Goal: Navigation & Orientation: Find specific page/section

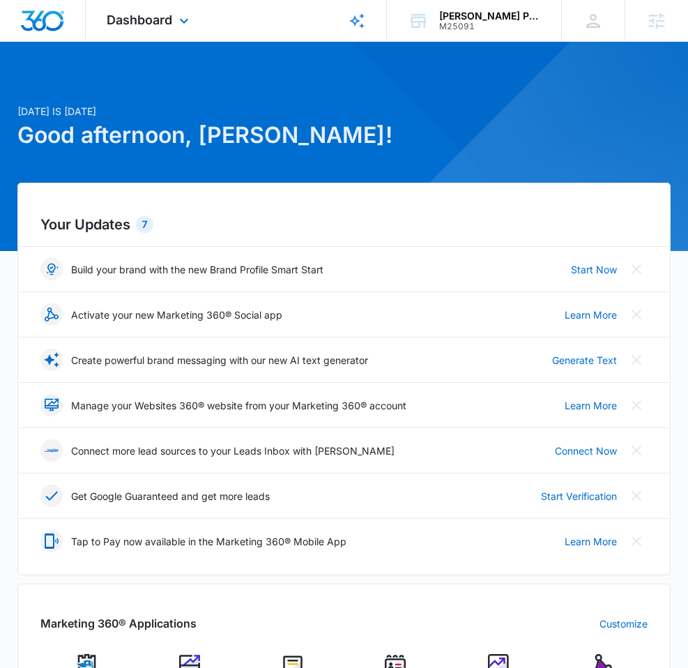
click at [122, 27] on div "Dashboard Apps Reputation Websites Forms CRM Email Social Shop Content Ads Inte…" at bounding box center [150, 20] width 128 height 41
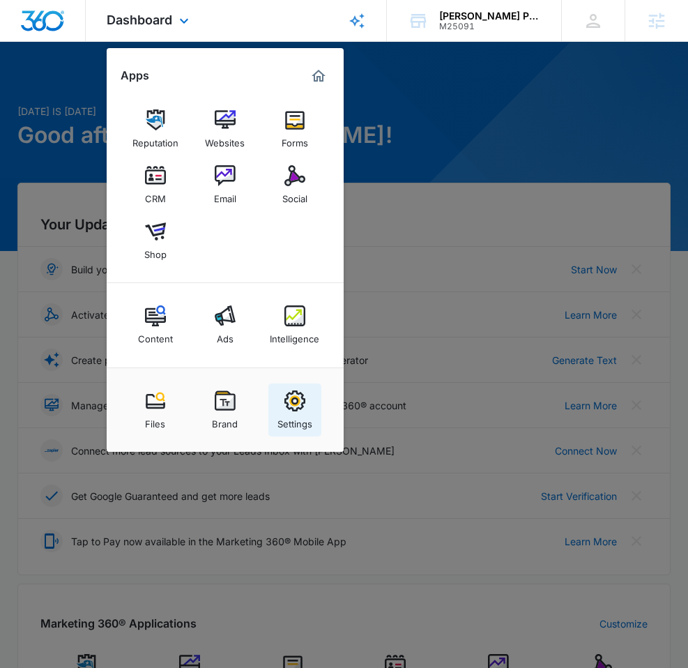
click at [298, 414] on div "Settings" at bounding box center [294, 420] width 35 height 18
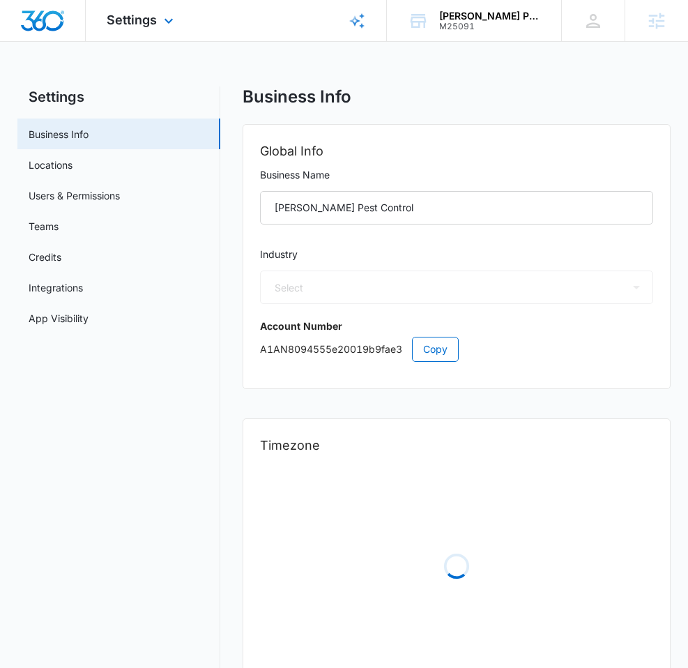
select select "33"
select select "US"
select select "America/[GEOGRAPHIC_DATA]"
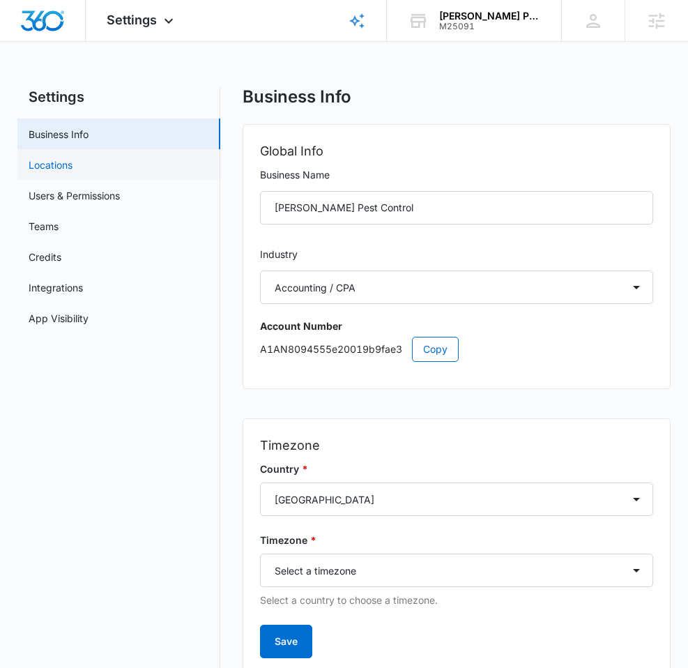
click at [73, 166] on link "Locations" at bounding box center [51, 165] width 44 height 15
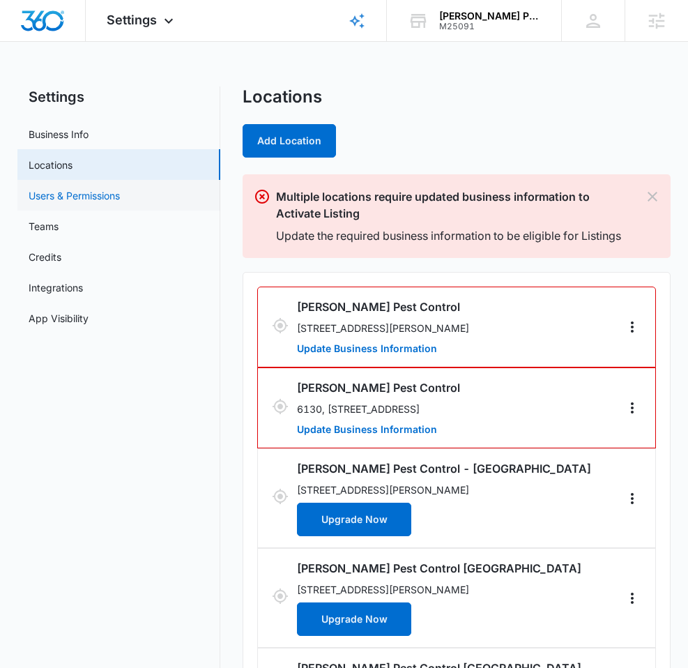
click at [114, 195] on link "Users & Permissions" at bounding box center [74, 195] width 91 height 15
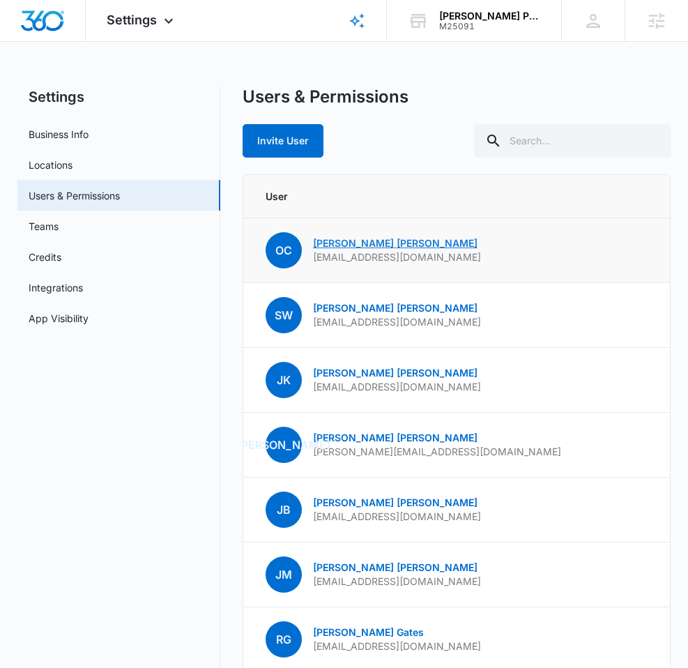
click at [322, 241] on link "[PERSON_NAME]" at bounding box center [395, 243] width 165 height 12
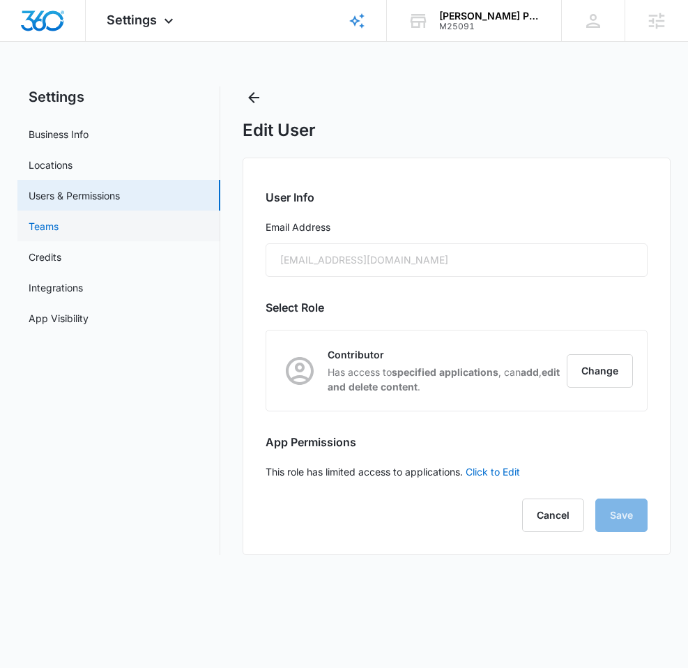
click at [54, 226] on link "Teams" at bounding box center [44, 226] width 30 height 15
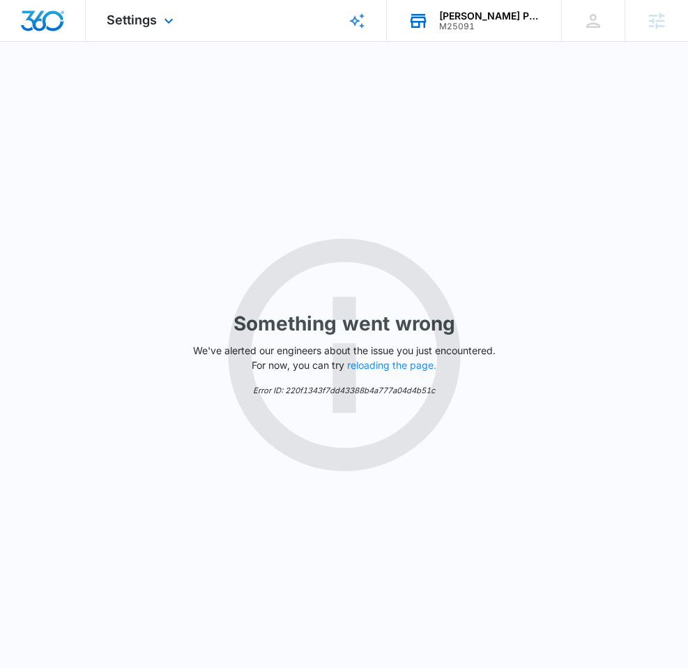
click at [496, 15] on div "[PERSON_NAME] Pest Control" at bounding box center [490, 15] width 102 height 11
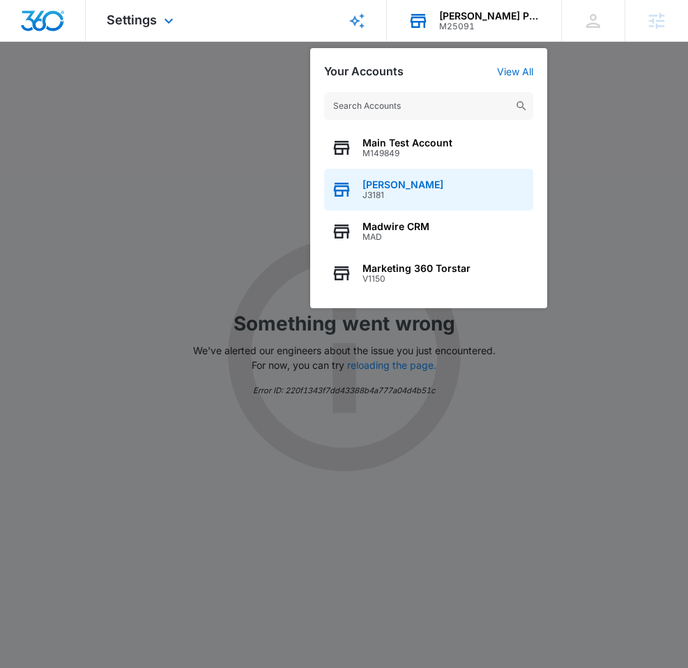
click at [379, 185] on span "[PERSON_NAME]" at bounding box center [403, 184] width 81 height 11
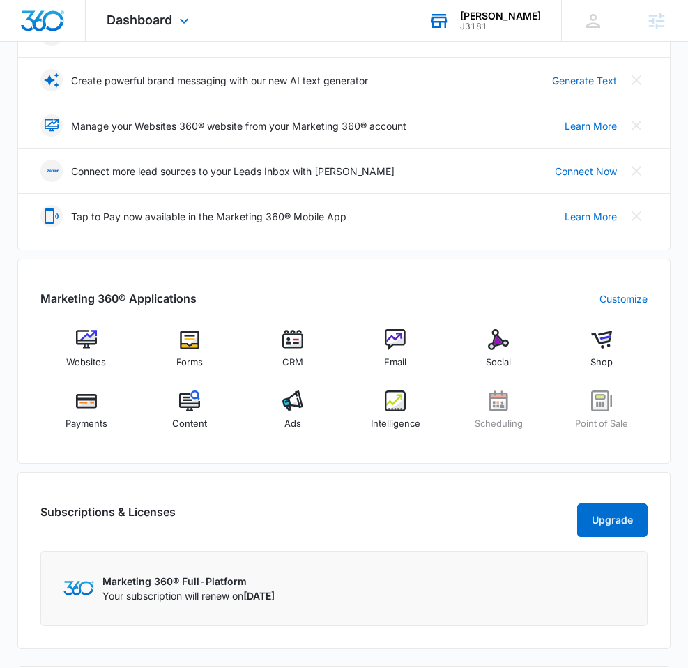
scroll to position [356, 0]
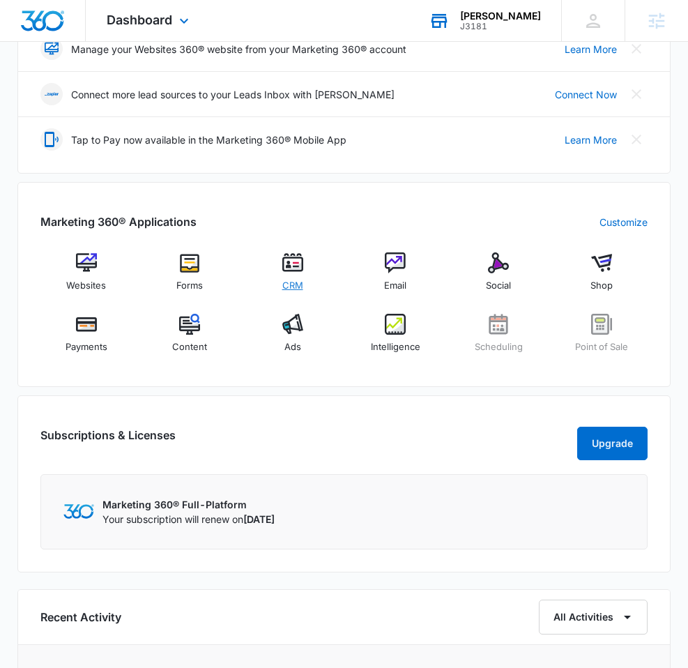
click at [303, 258] on div "CRM" at bounding box center [293, 276] width 92 height 49
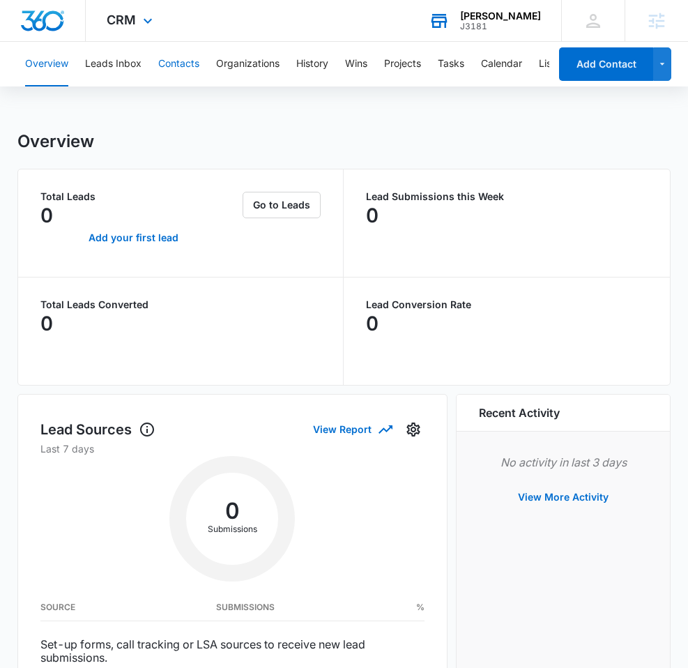
click at [183, 61] on button "Contacts" at bounding box center [178, 64] width 41 height 45
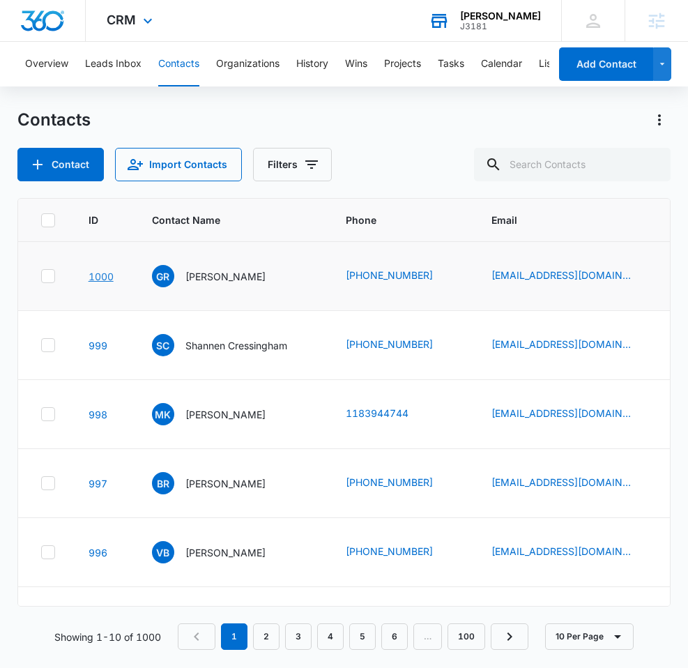
click at [103, 275] on link "1000" at bounding box center [101, 277] width 25 height 12
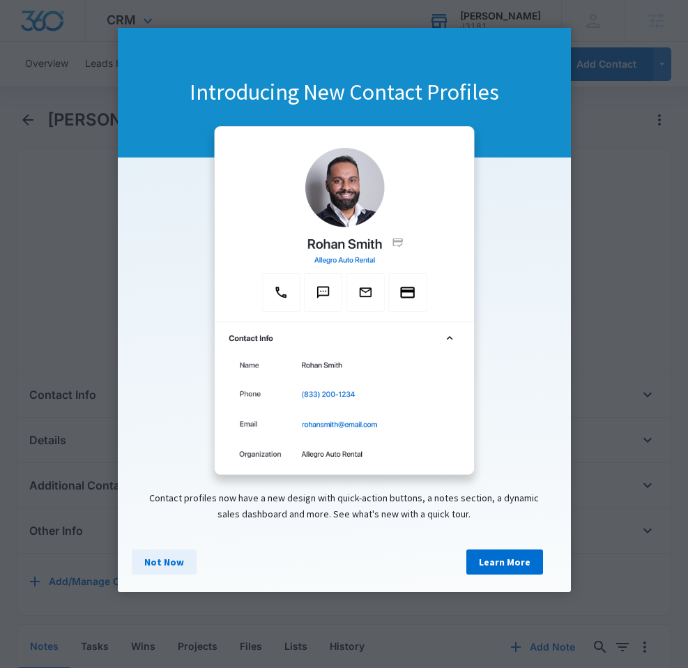
click at [156, 565] on link "Not Now" at bounding box center [164, 561] width 65 height 25
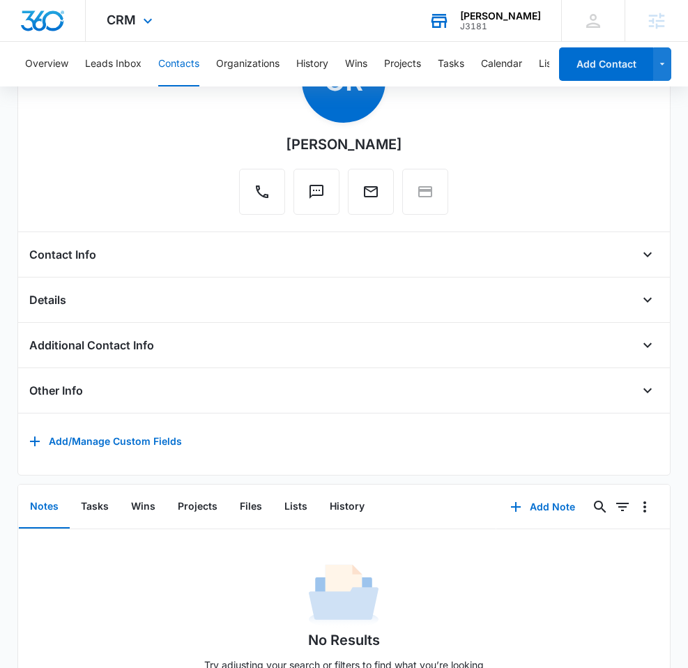
scroll to position [141, 0]
click at [107, 307] on div "Details" at bounding box center [344, 299] width 630 height 22
click at [645, 298] on icon "Open" at bounding box center [647, 299] width 8 height 5
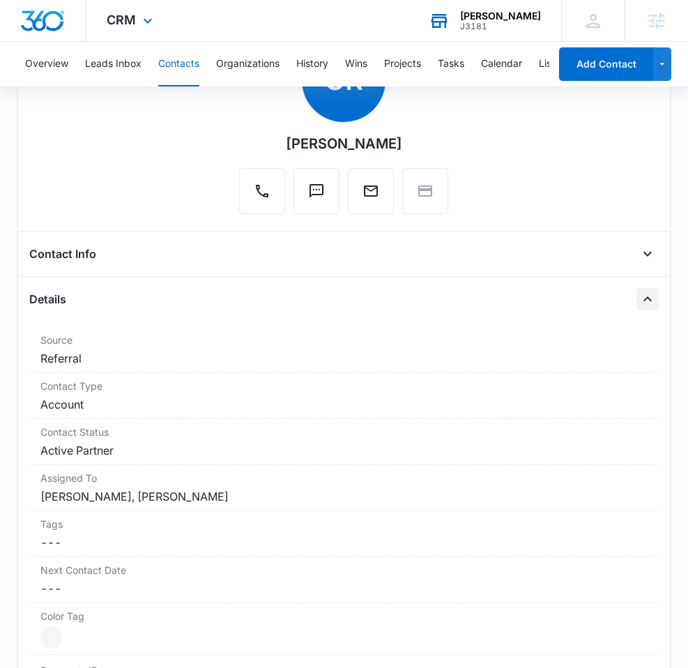
click at [645, 298] on icon "Close" at bounding box center [647, 299] width 17 height 17
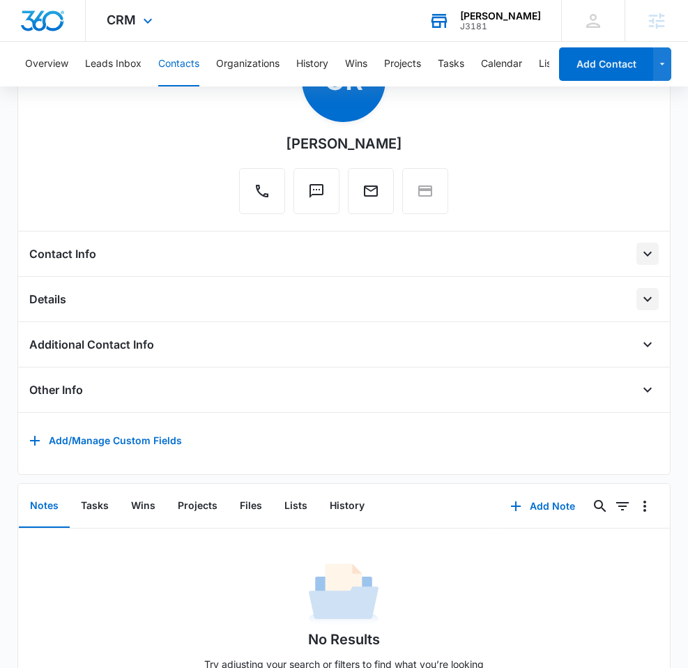
click at [646, 247] on icon "Open" at bounding box center [647, 253] width 17 height 17
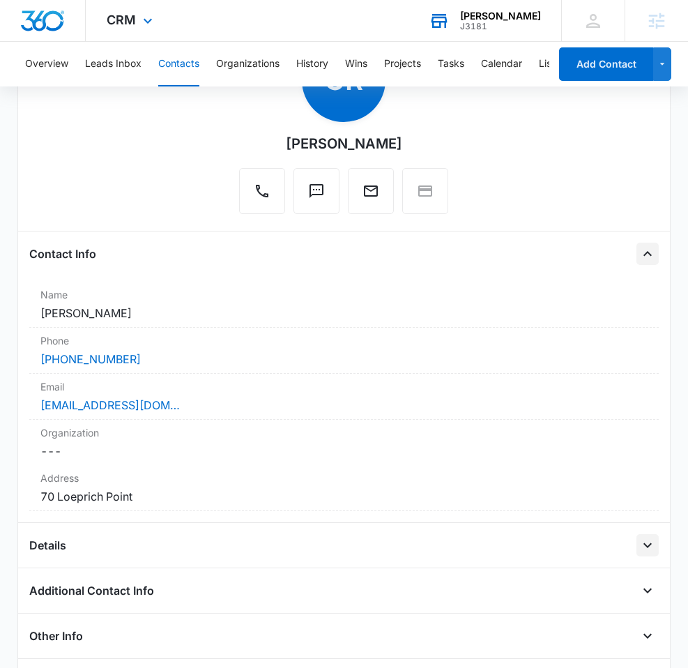
click at [646, 247] on icon "Close" at bounding box center [647, 253] width 17 height 17
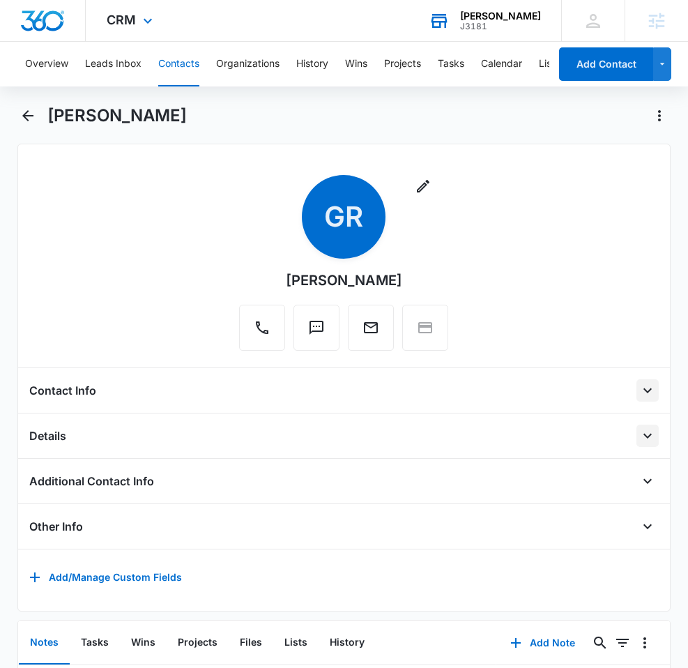
scroll to position [0, 0]
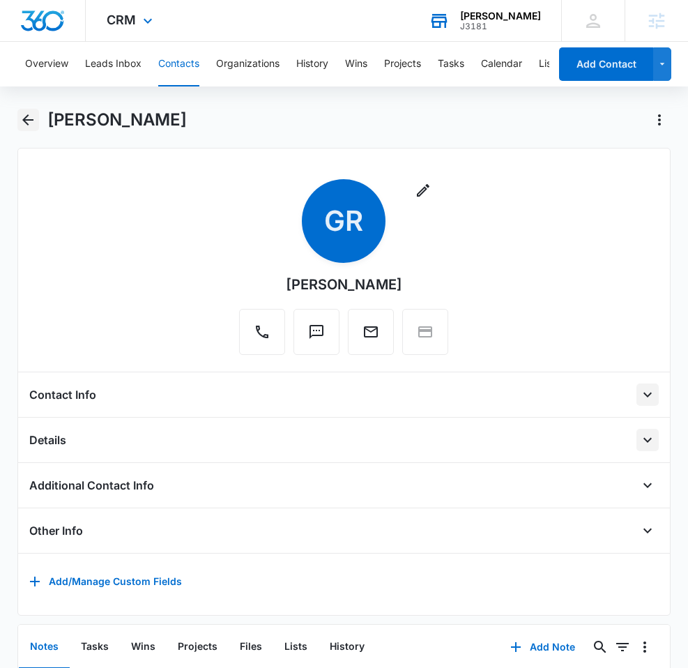
click at [26, 121] on icon "Back" at bounding box center [28, 120] width 17 height 17
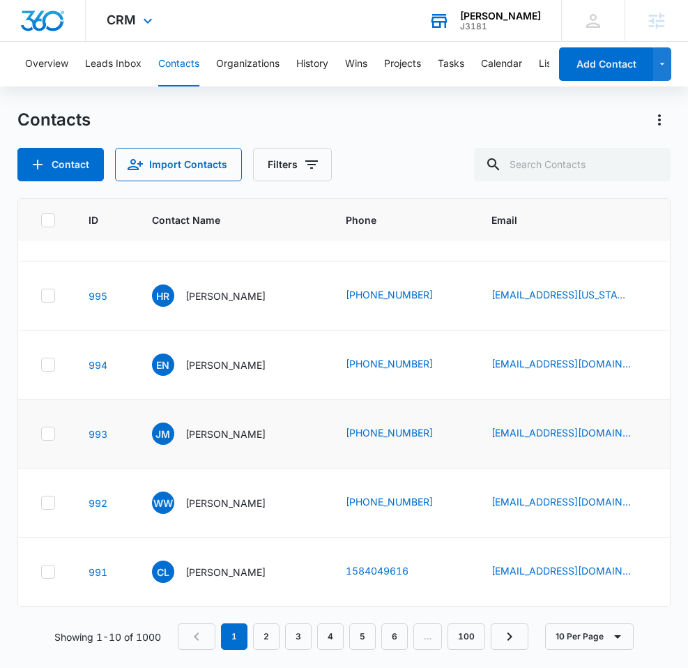
scroll to position [346, 0]
click at [98, 501] on link "992" at bounding box center [98, 503] width 19 height 12
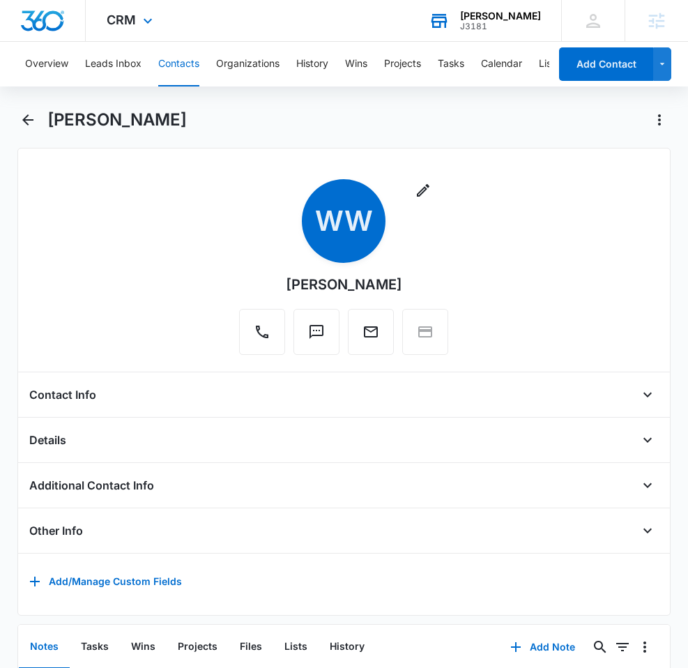
click at [39, 130] on div "[PERSON_NAME]" at bounding box center [344, 128] width 654 height 39
click at [25, 127] on icon "Back" at bounding box center [28, 120] width 17 height 17
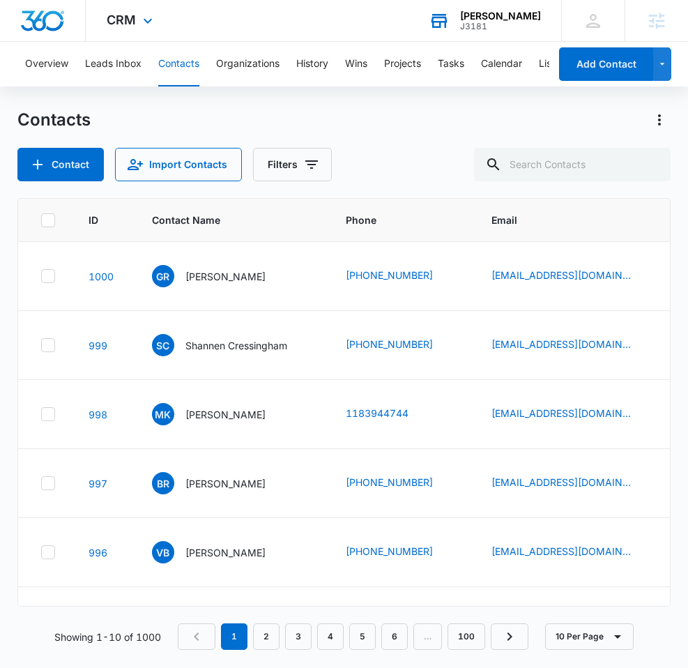
click at [86, 106] on div "Overview Leads Inbox Contacts Organizations History Wins Projects Tasks Calenda…" at bounding box center [344, 354] width 688 height 625
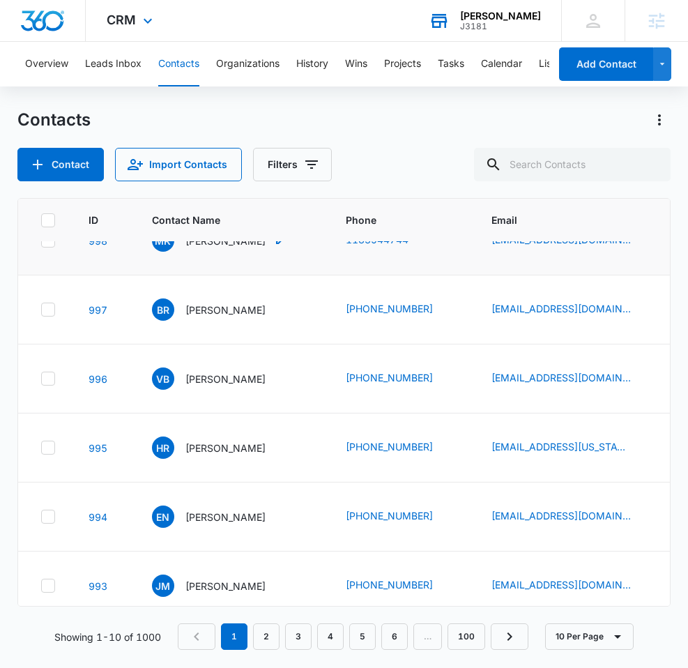
scroll to position [346, 0]
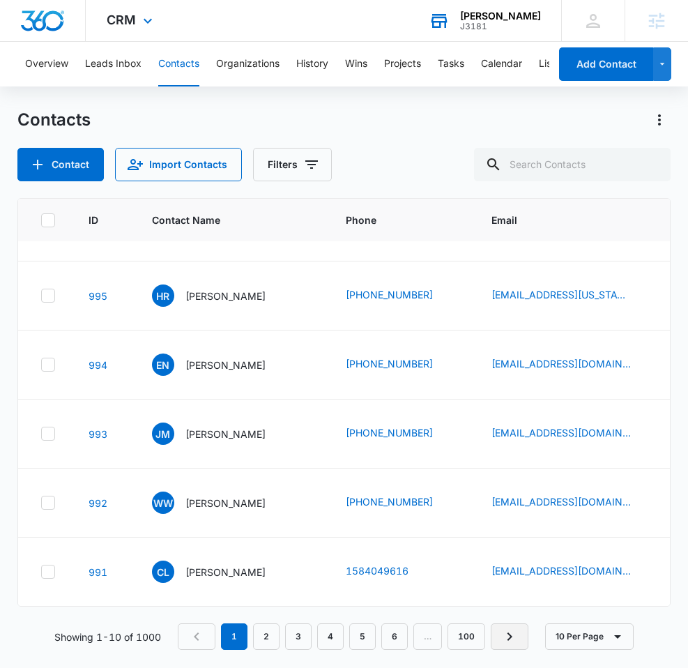
click at [511, 631] on icon "Next Page" at bounding box center [509, 636] width 17 height 17
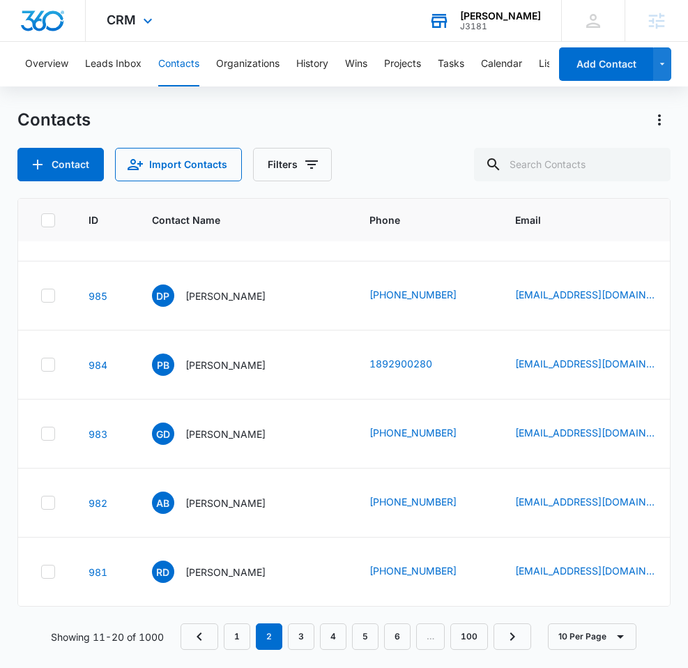
scroll to position [0, 0]
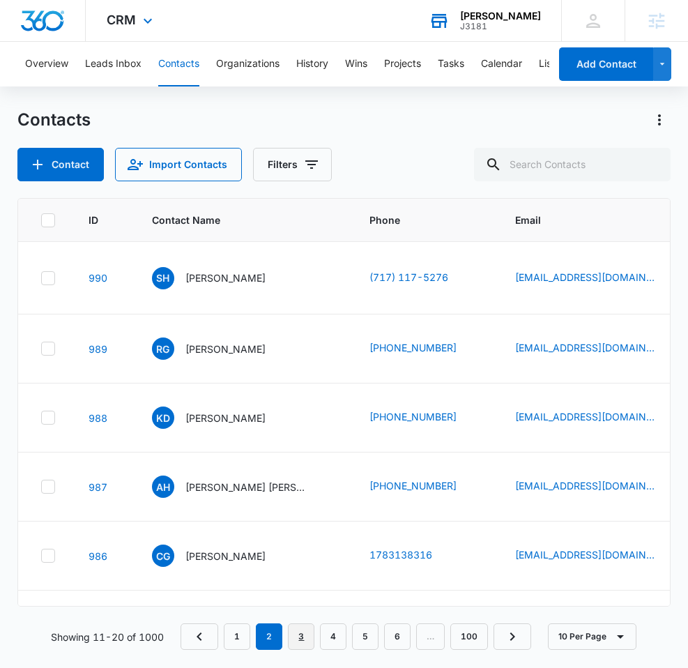
click at [305, 637] on link "3" at bounding box center [301, 636] width 26 height 26
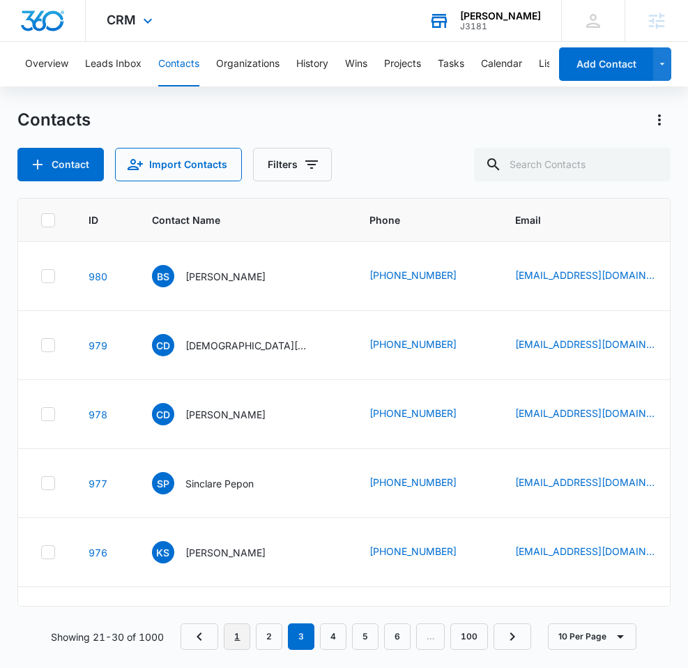
click at [234, 632] on link "1" at bounding box center [237, 636] width 26 height 26
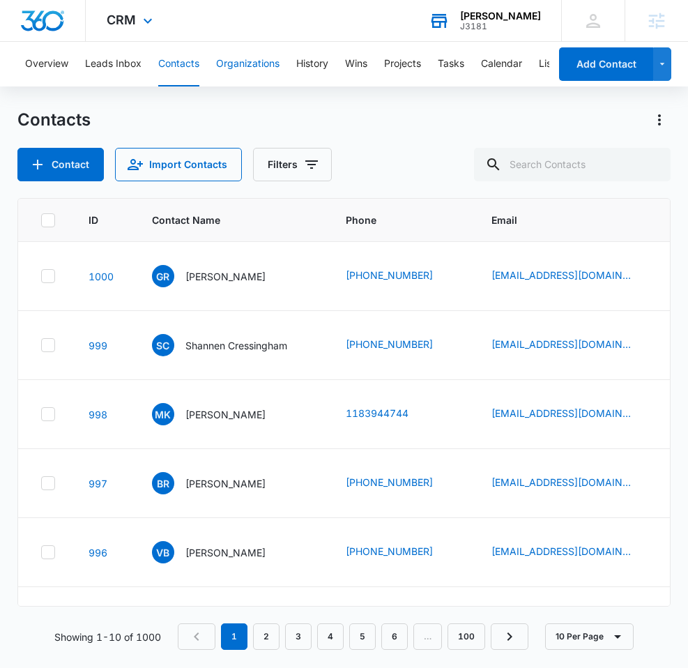
click at [260, 63] on button "Organizations" at bounding box center [247, 64] width 63 height 45
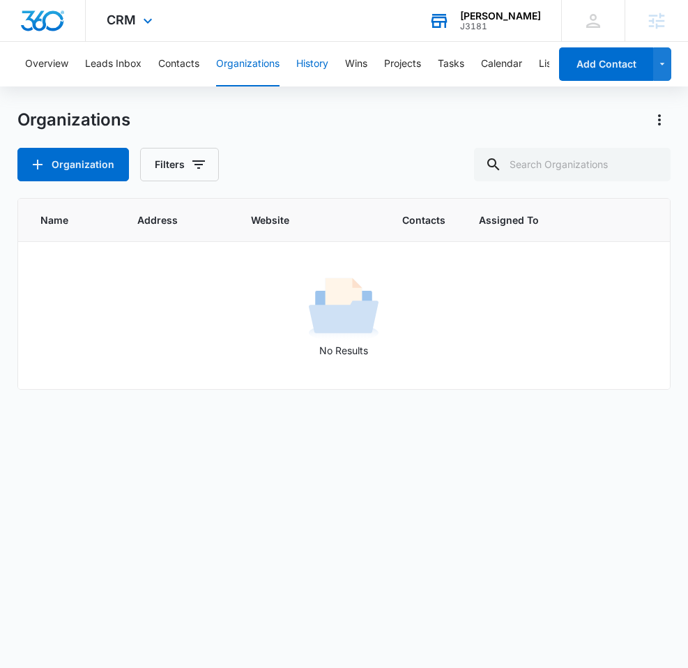
click at [324, 62] on button "History" at bounding box center [312, 64] width 32 height 45
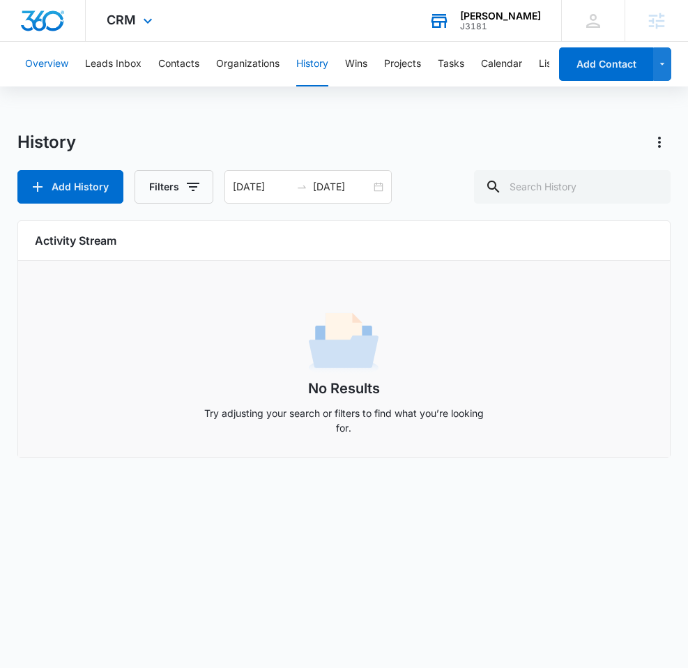
click at [38, 71] on button "Overview" at bounding box center [46, 64] width 43 height 45
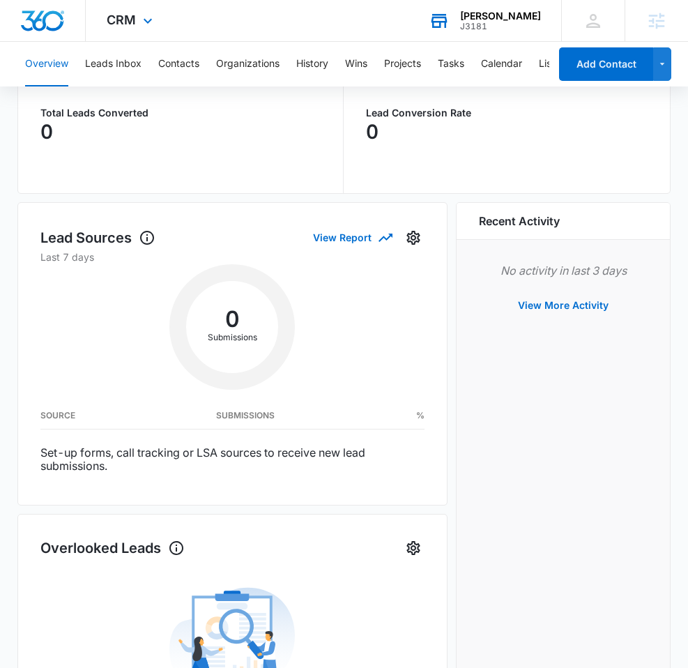
scroll to position [191, 0]
click at [336, 237] on button "View Report" at bounding box center [352, 238] width 78 height 24
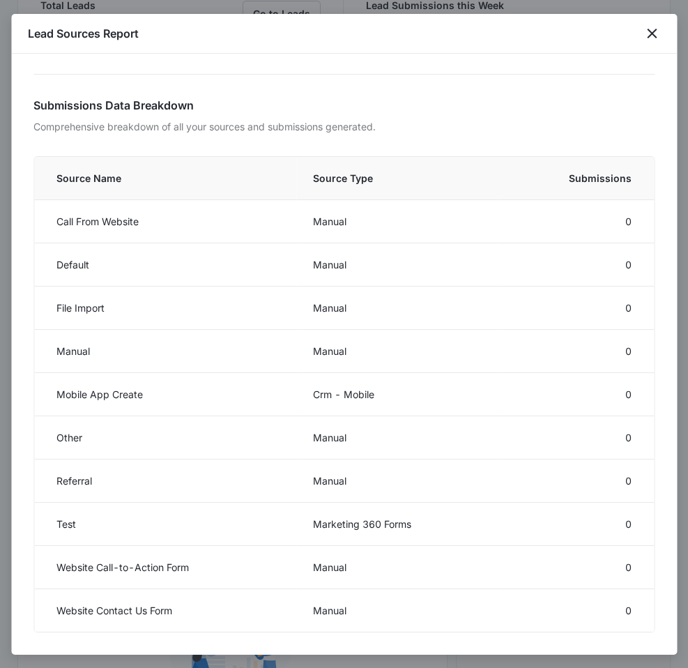
scroll to position [0, 0]
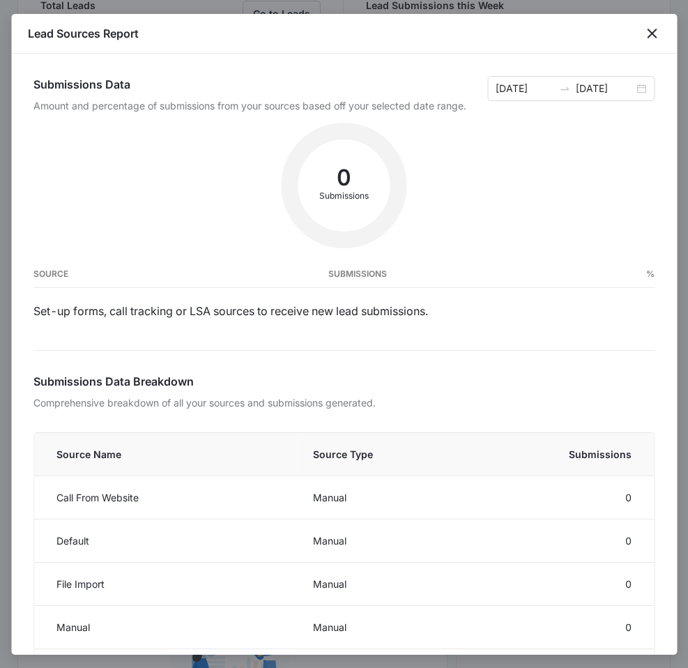
click at [661, 43] on div "Lead Sources Report" at bounding box center [344, 34] width 666 height 40
click at [655, 37] on icon "close" at bounding box center [652, 34] width 10 height 10
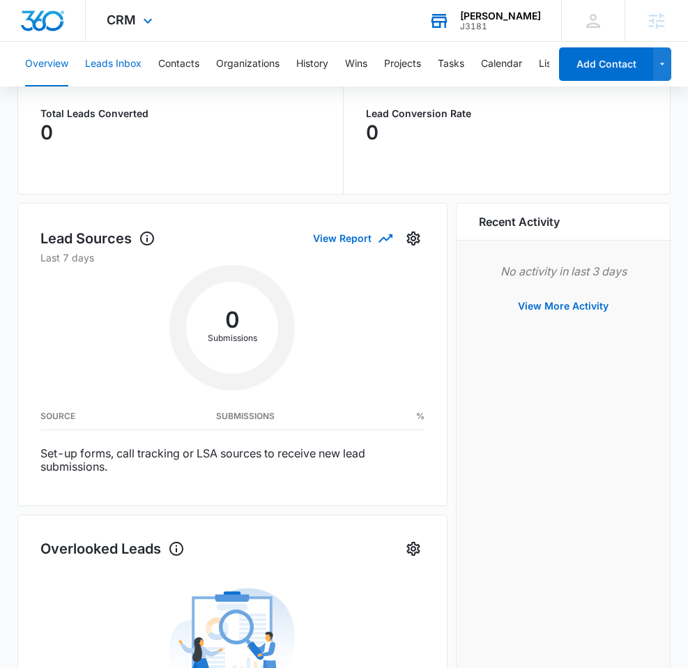
click at [105, 65] on button "Leads Inbox" at bounding box center [113, 64] width 56 height 45
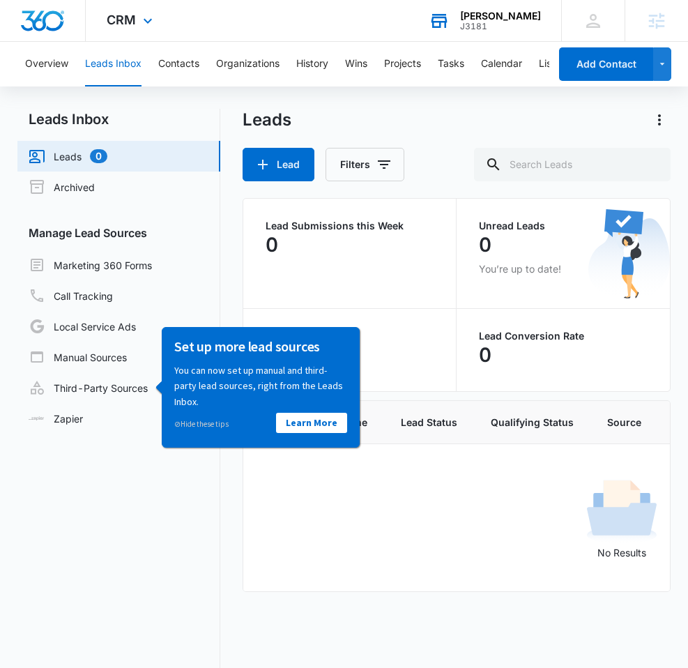
click at [485, 132] on div "Leads Lead Filters" at bounding box center [457, 145] width 429 height 73
